Goal: Task Accomplishment & Management: Complete application form

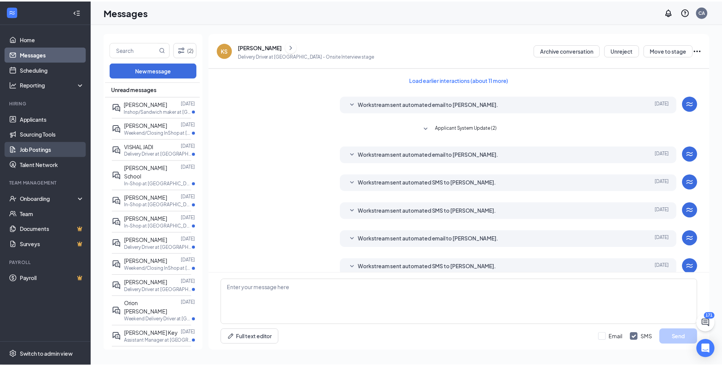
scroll to position [60, 0]
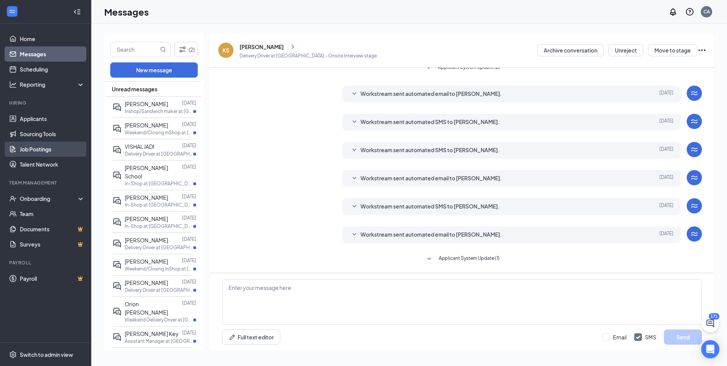
click at [35, 149] on link "Job Postings" at bounding box center [52, 149] width 65 height 15
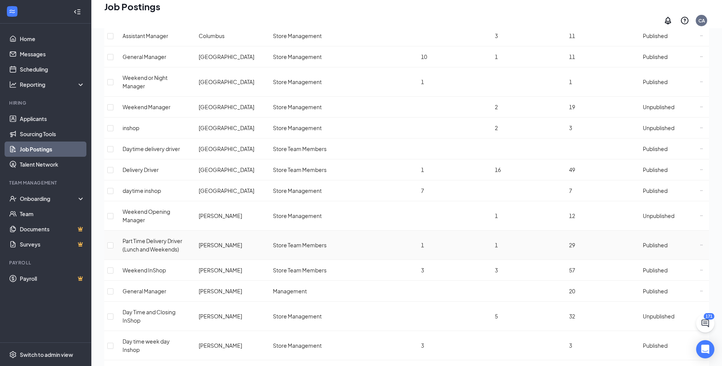
scroll to position [380, 0]
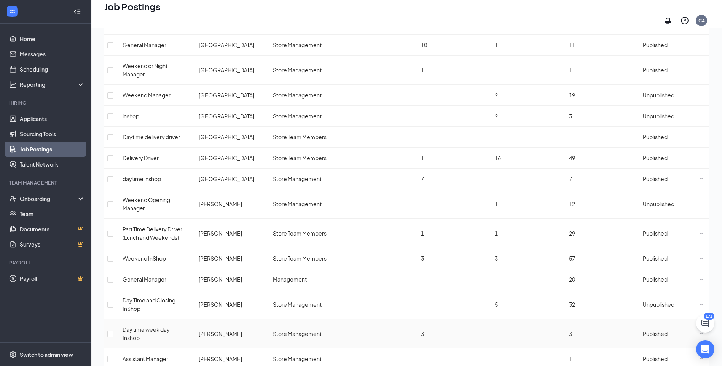
click at [700, 332] on icon "Ellipses" at bounding box center [701, 333] width 3 height 3
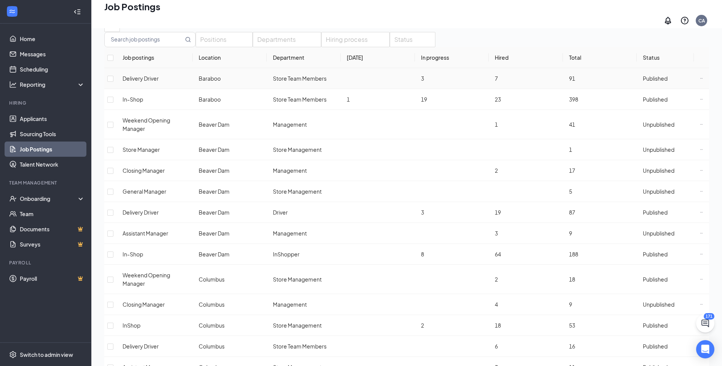
scroll to position [0, 0]
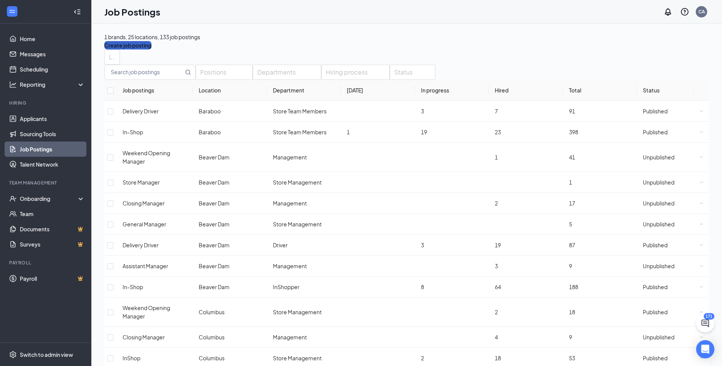
click at [151, 41] on button "Create job posting" at bounding box center [127, 45] width 47 height 8
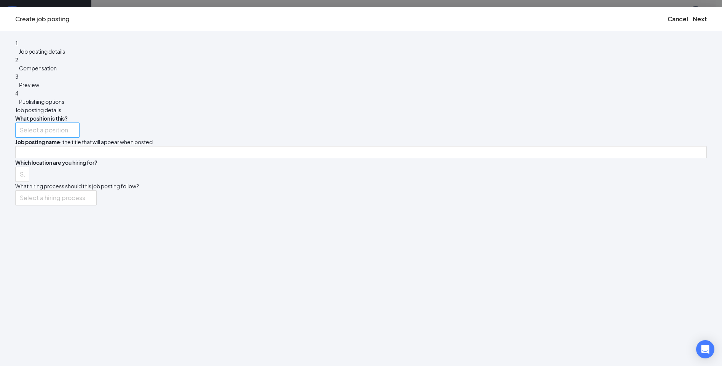
click at [70, 123] on input "search" at bounding box center [45, 130] width 50 height 14
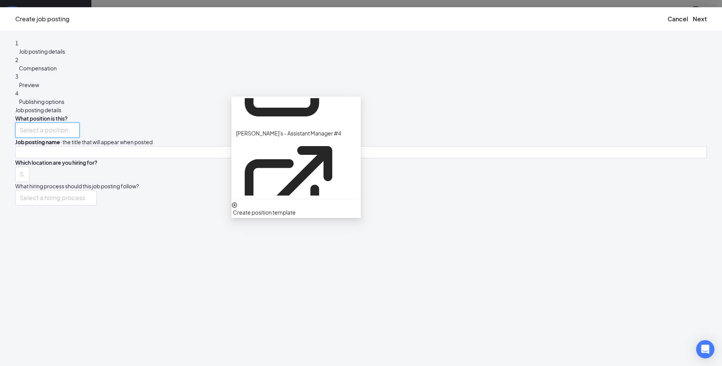
scroll to position [495, 0]
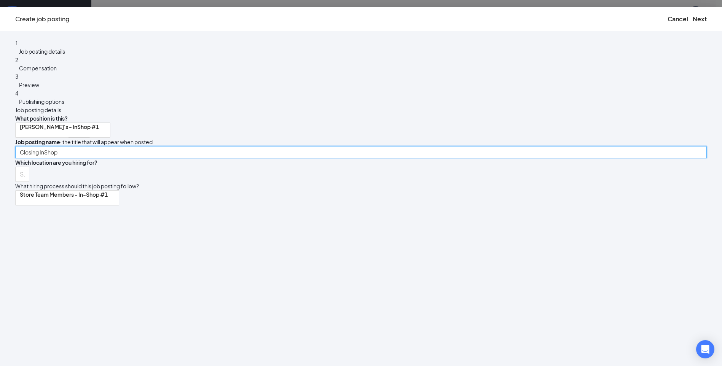
drag, startPoint x: 310, startPoint y: 129, endPoint x: 262, endPoint y: 127, distance: 48.0
click at [256, 129] on div "1 Job posting details 2 Compensation 3 Preview 4 Publishing options Job posting…" at bounding box center [360, 122] width 691 height 167
click at [20, 168] on div at bounding box center [18, 174] width 3 height 12
type input "Weekday InShop"
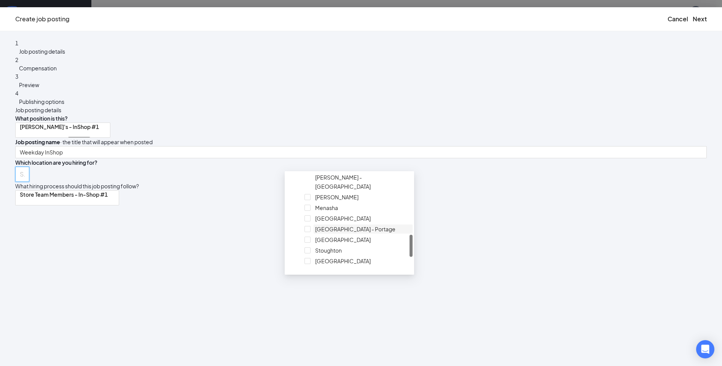
scroll to position [304, 0]
click at [315, 195] on div at bounding box center [363, 195] width 96 height 0
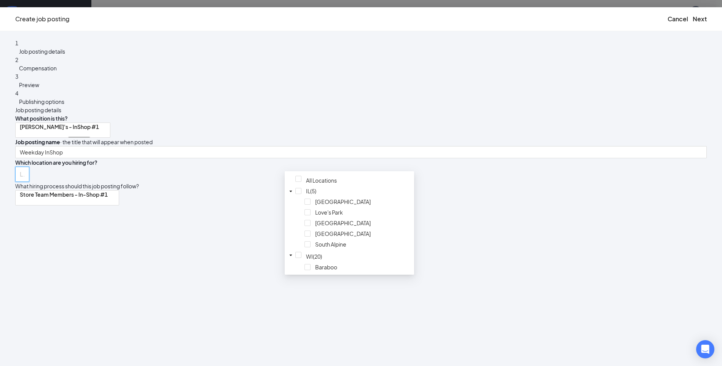
click at [514, 199] on div "Store Team Members - In-Shop #1" at bounding box center [360, 197] width 691 height 15
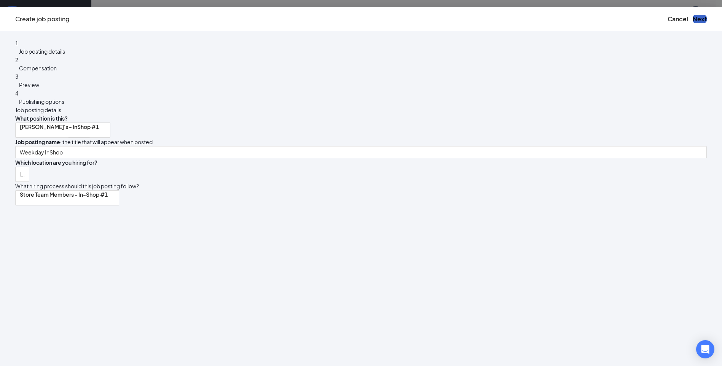
click at [692, 22] on button "Next" at bounding box center [699, 19] width 14 height 8
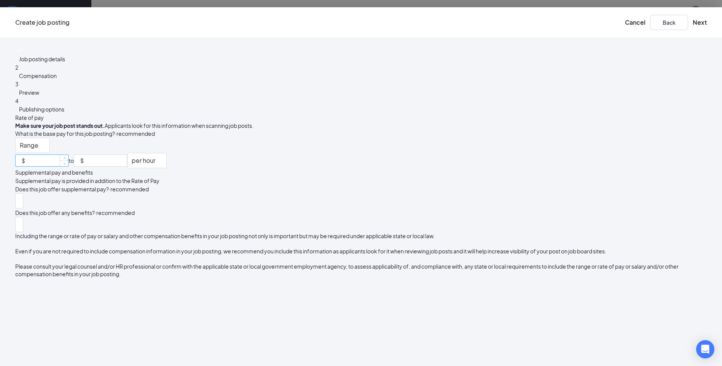
click at [68, 155] on input at bounding box center [47, 160] width 41 height 11
click at [38, 138] on span "Range" at bounding box center [29, 150] width 19 height 24
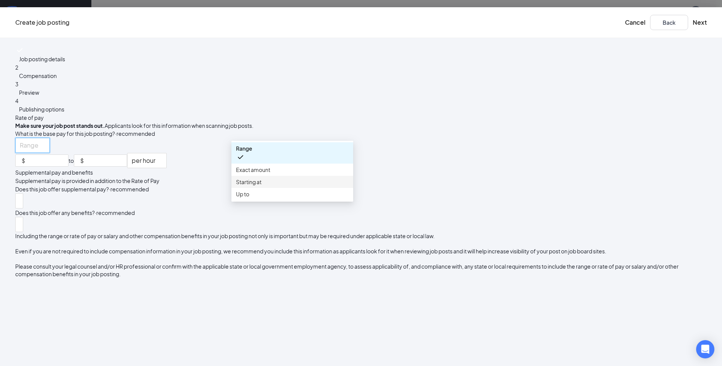
click at [261, 186] on span "Starting at" at bounding box center [248, 182] width 25 height 8
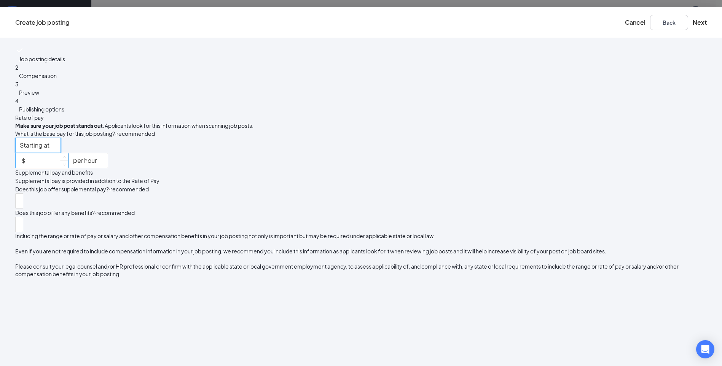
click at [68, 156] on input at bounding box center [47, 158] width 41 height 11
type input "12"
click at [235, 113] on div "Job posting details 2 Compensation 3 Preview 4 Publishing options" at bounding box center [360, 80] width 691 height 68
click at [21, 207] on div at bounding box center [19, 201] width 4 height 12
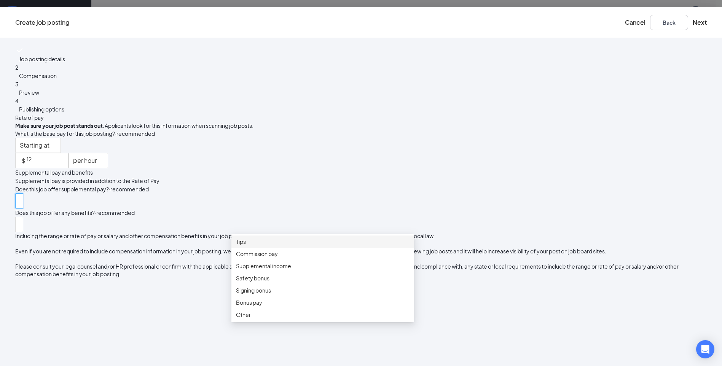
click at [320, 246] on span "Tips" at bounding box center [322, 241] width 173 height 8
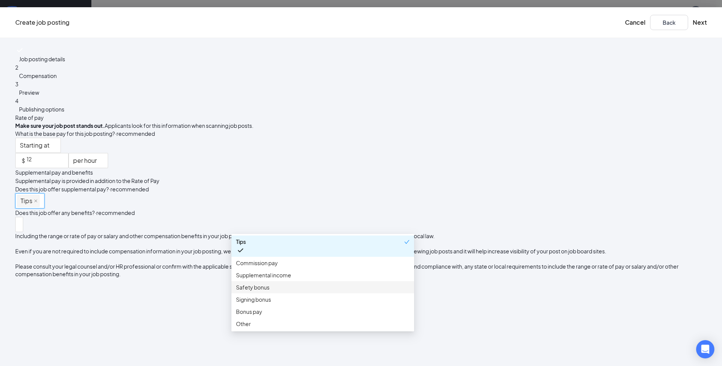
scroll to position [0, 0]
drag, startPoint x: 228, startPoint y: 272, endPoint x: 268, endPoint y: 271, distance: 40.0
click at [228, 113] on div "Job posting details 2 Compensation 3 Preview 4 Publishing options" at bounding box center [360, 80] width 691 height 68
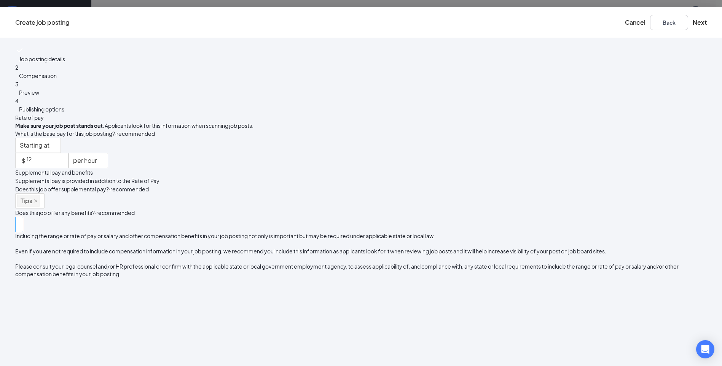
click at [21, 231] on div at bounding box center [19, 224] width 4 height 12
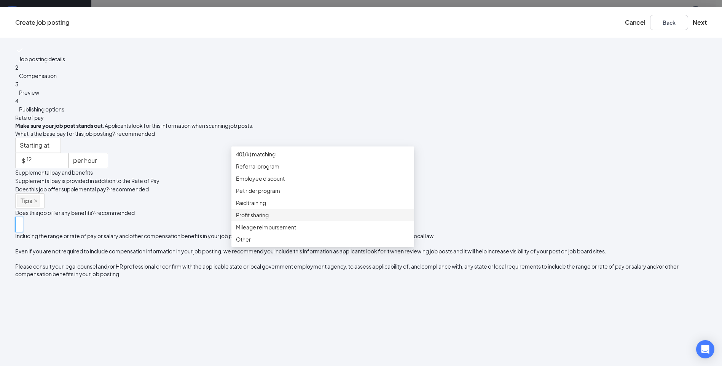
scroll to position [145, 0]
click at [285, 174] on span "Employee discount" at bounding box center [260, 178] width 49 height 8
click at [279, 158] on span "Flexible schedule" at bounding box center [257, 154] width 43 height 8
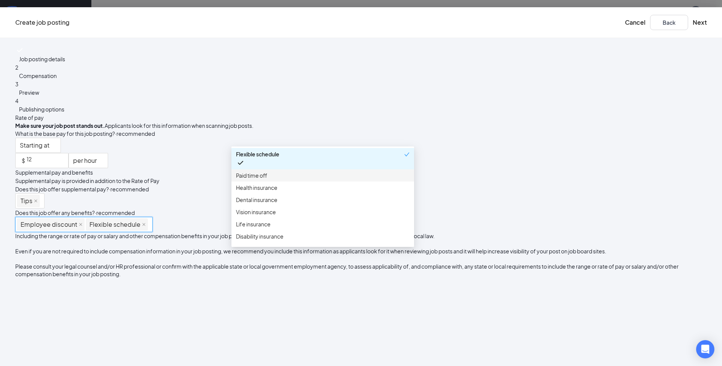
click at [218, 113] on div "Job posting details 2 Compensation 3 Preview 4 Publishing options" at bounding box center [360, 80] width 691 height 68
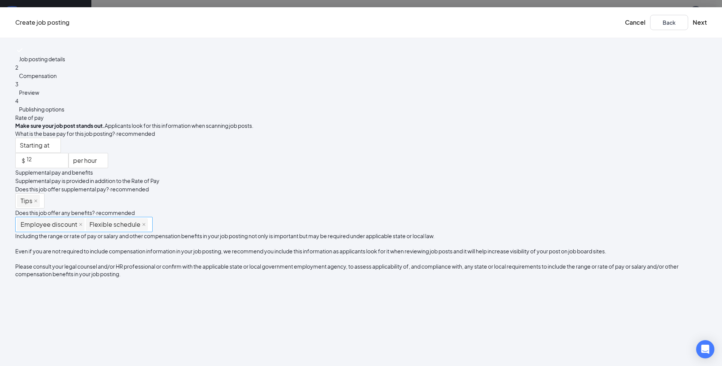
scroll to position [31, 0]
click at [692, 23] on button "Next" at bounding box center [699, 22] width 14 height 8
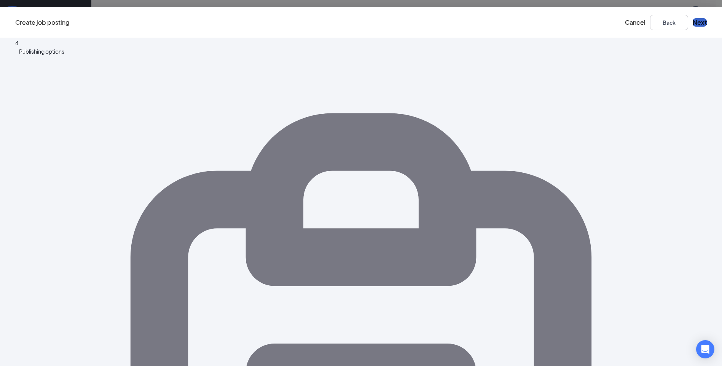
scroll to position [0, 0]
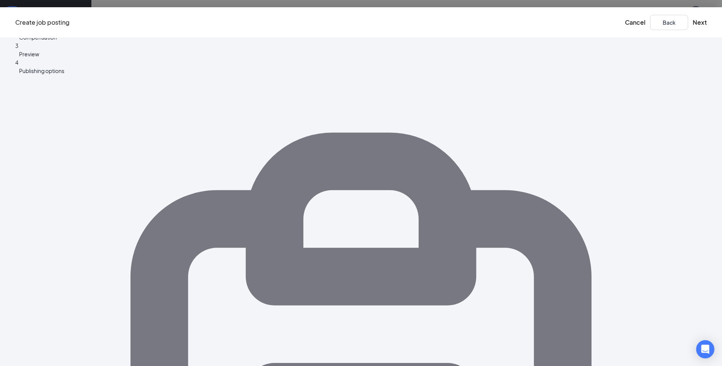
scroll to position [76, 0]
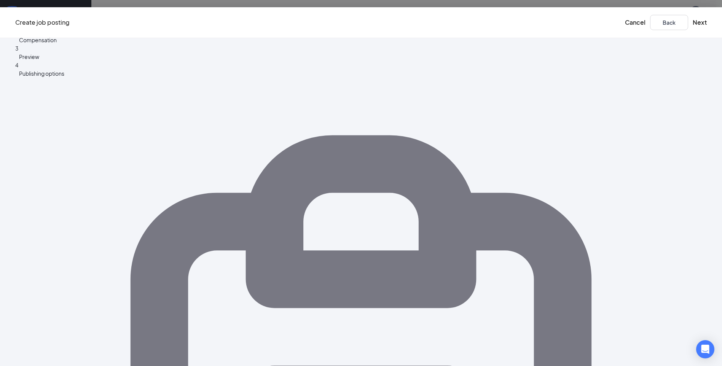
scroll to position [0, 0]
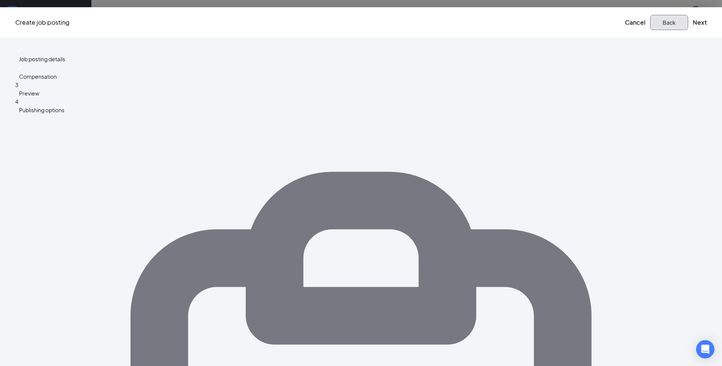
click at [650, 23] on button "Back" at bounding box center [669, 22] width 38 height 15
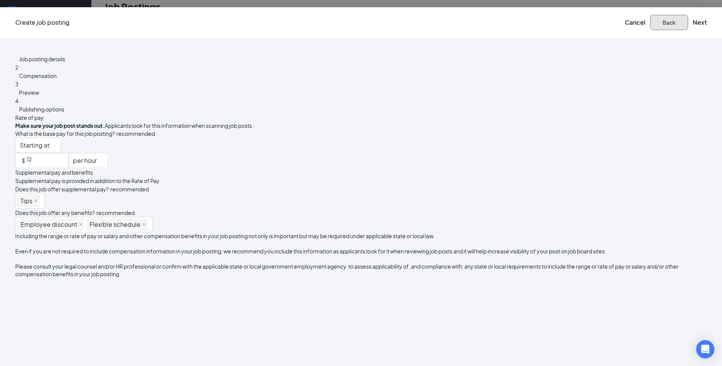
scroll to position [152, 0]
click at [692, 18] on button "Next" at bounding box center [699, 22] width 14 height 8
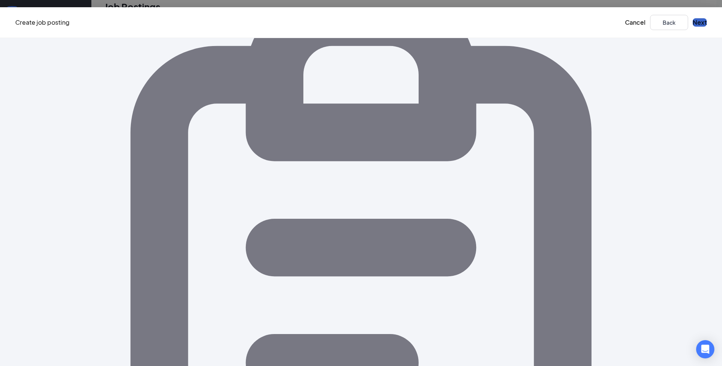
scroll to position [0, 0]
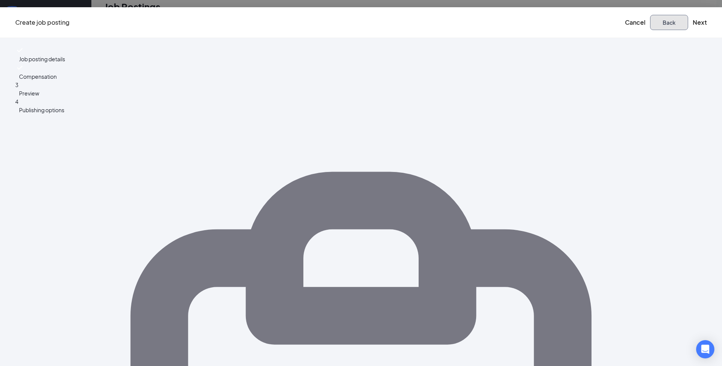
click at [650, 26] on button "Back" at bounding box center [669, 22] width 38 height 15
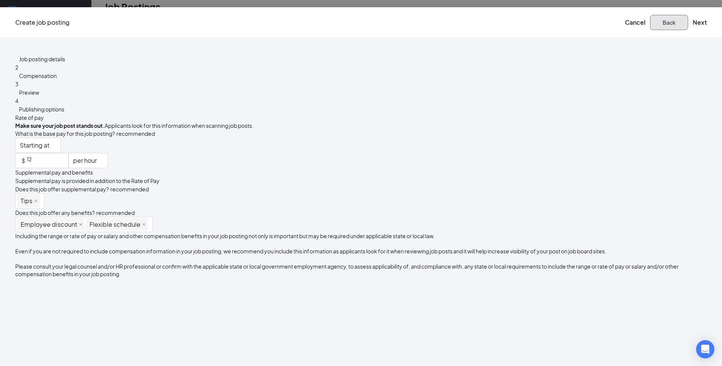
click at [650, 25] on button "Back" at bounding box center [669, 22] width 38 height 15
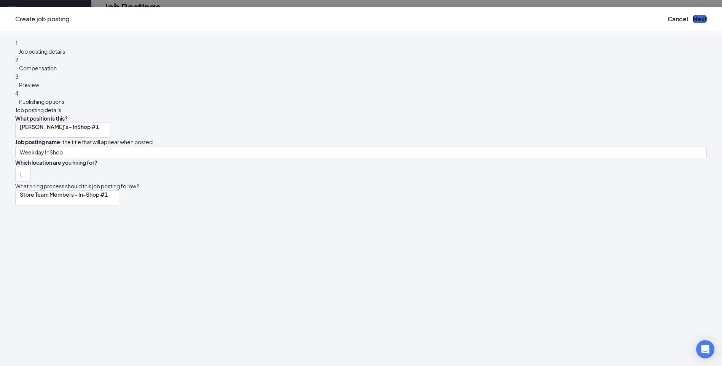
click at [692, 22] on button "Next" at bounding box center [699, 19] width 14 height 8
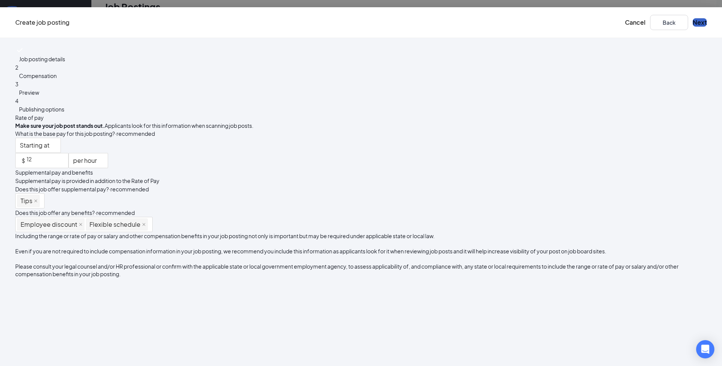
scroll to position [517, 0]
click at [692, 23] on button "Next" at bounding box center [699, 22] width 14 height 8
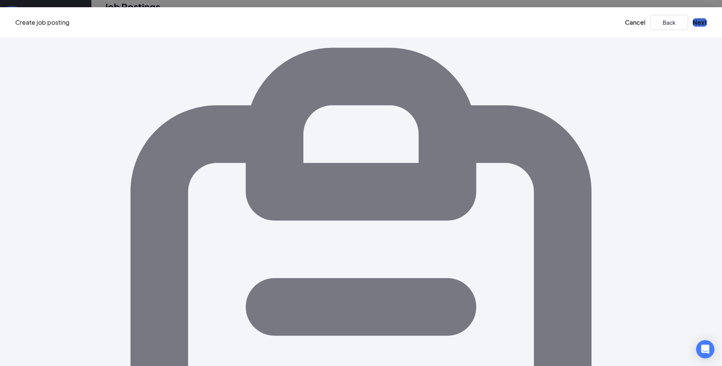
scroll to position [0, 0]
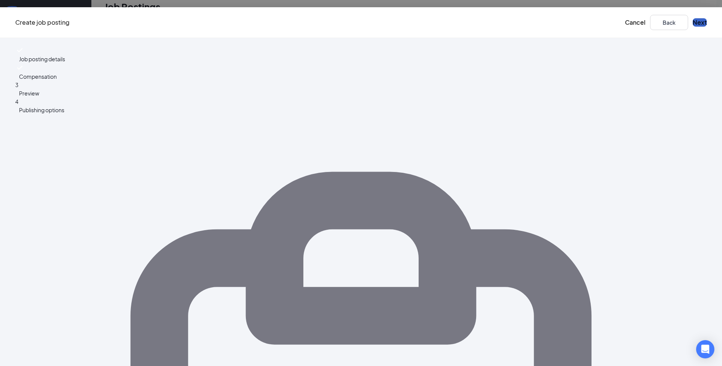
click at [692, 19] on button "Next" at bounding box center [699, 22] width 14 height 8
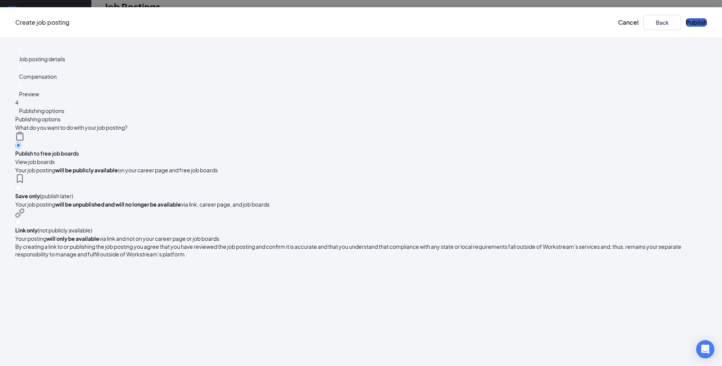
click at [685, 21] on button "Publish" at bounding box center [695, 22] width 21 height 8
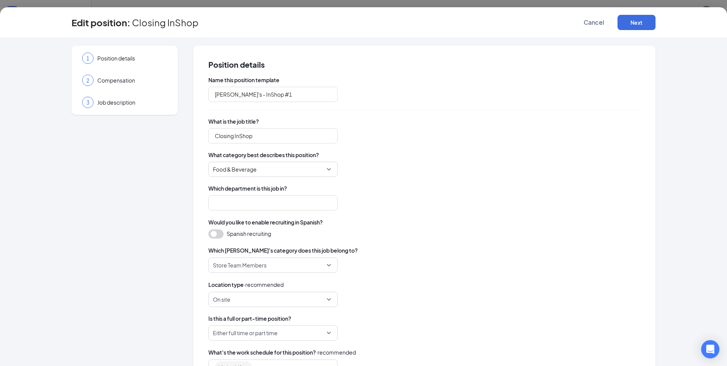
type input "[PERSON_NAME]'s - InShop #1"
type input "Closing InShop"
type input "Store Management"
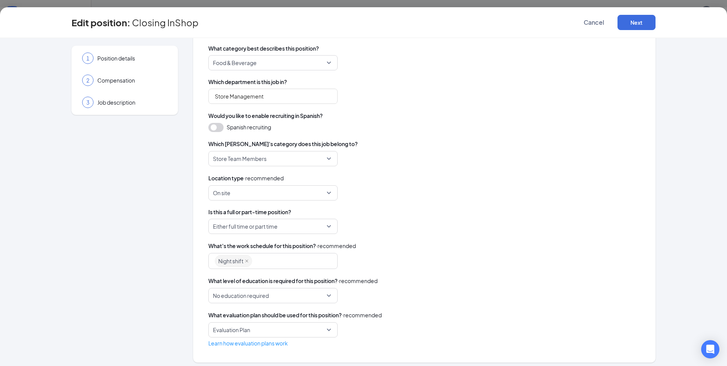
scroll to position [111, 0]
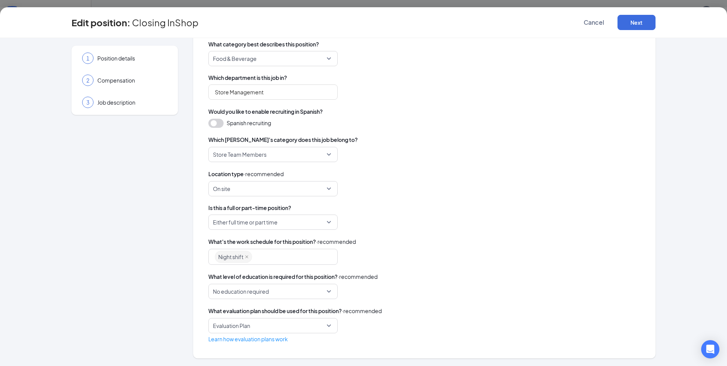
click at [269, 256] on div "Night shift" at bounding box center [269, 257] width 109 height 14
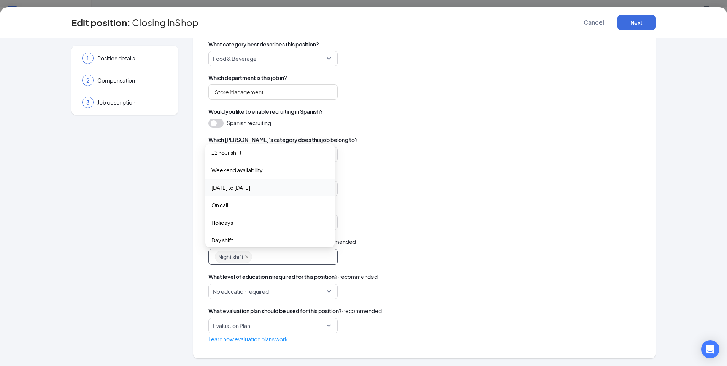
click at [250, 188] on span "[DATE] to [DATE]" at bounding box center [230, 187] width 39 height 8
click at [242, 205] on span "Day shift" at bounding box center [269, 203] width 117 height 8
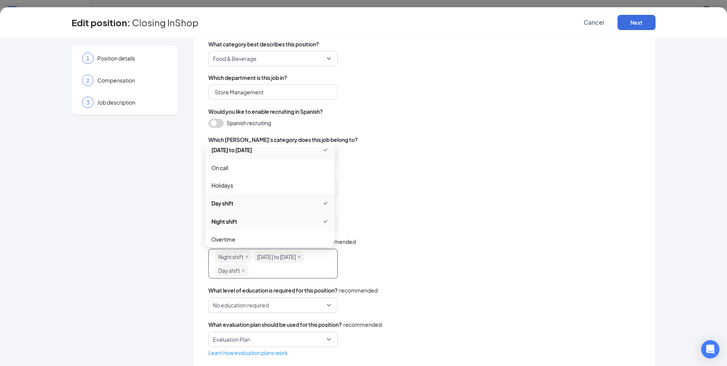
click at [475, 189] on div "On site" at bounding box center [424, 188] width 432 height 15
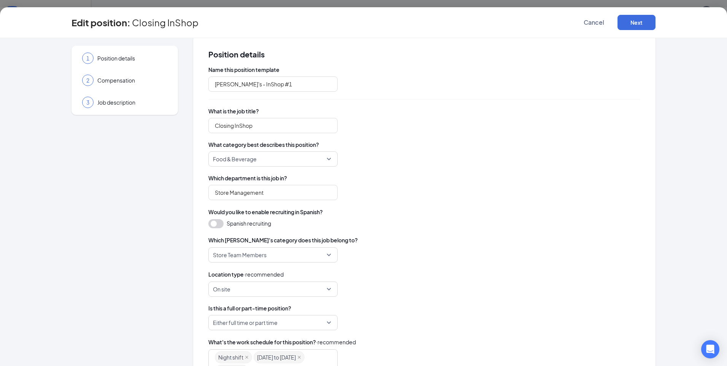
scroll to position [0, 0]
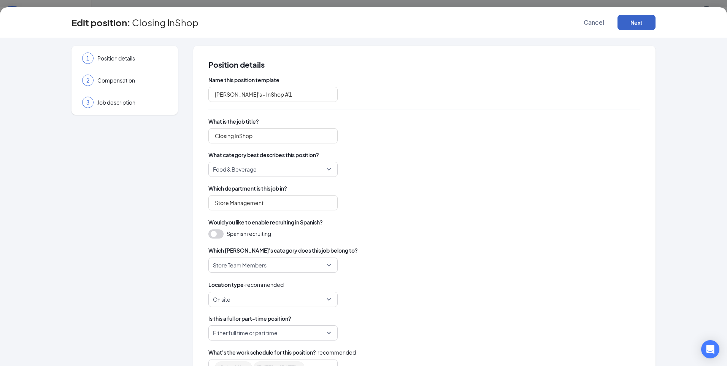
click at [643, 22] on button "Next" at bounding box center [637, 22] width 38 height 15
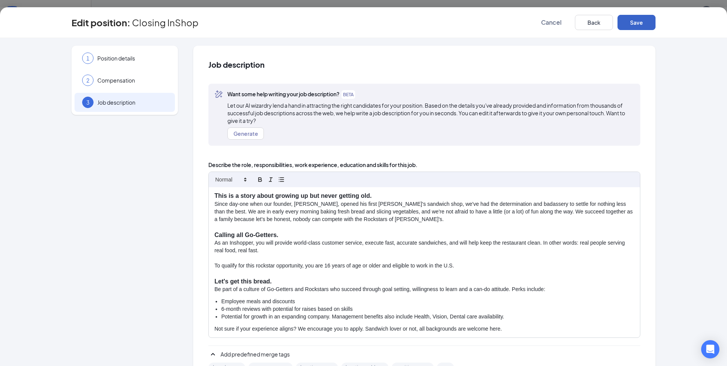
click at [637, 24] on button "Save" at bounding box center [637, 22] width 38 height 15
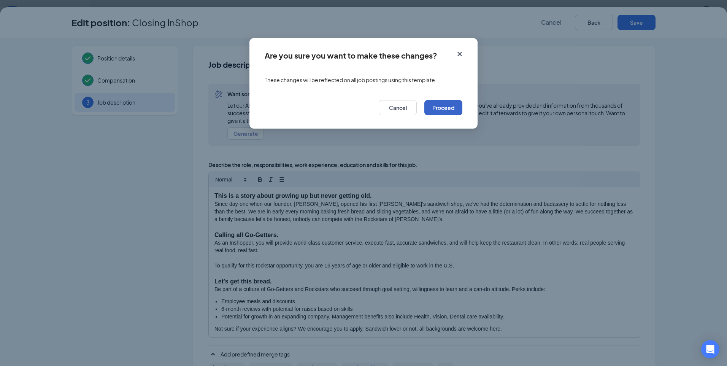
click at [450, 110] on button "Proceed" at bounding box center [444, 107] width 38 height 15
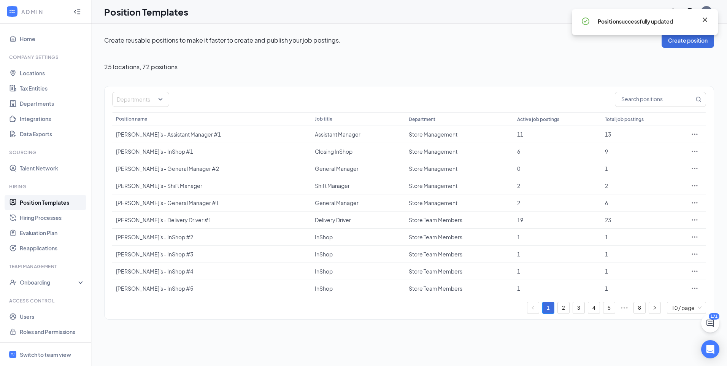
click at [707, 20] on icon "Cross" at bounding box center [705, 19] width 9 height 9
